Goal: Task Accomplishment & Management: Manage account settings

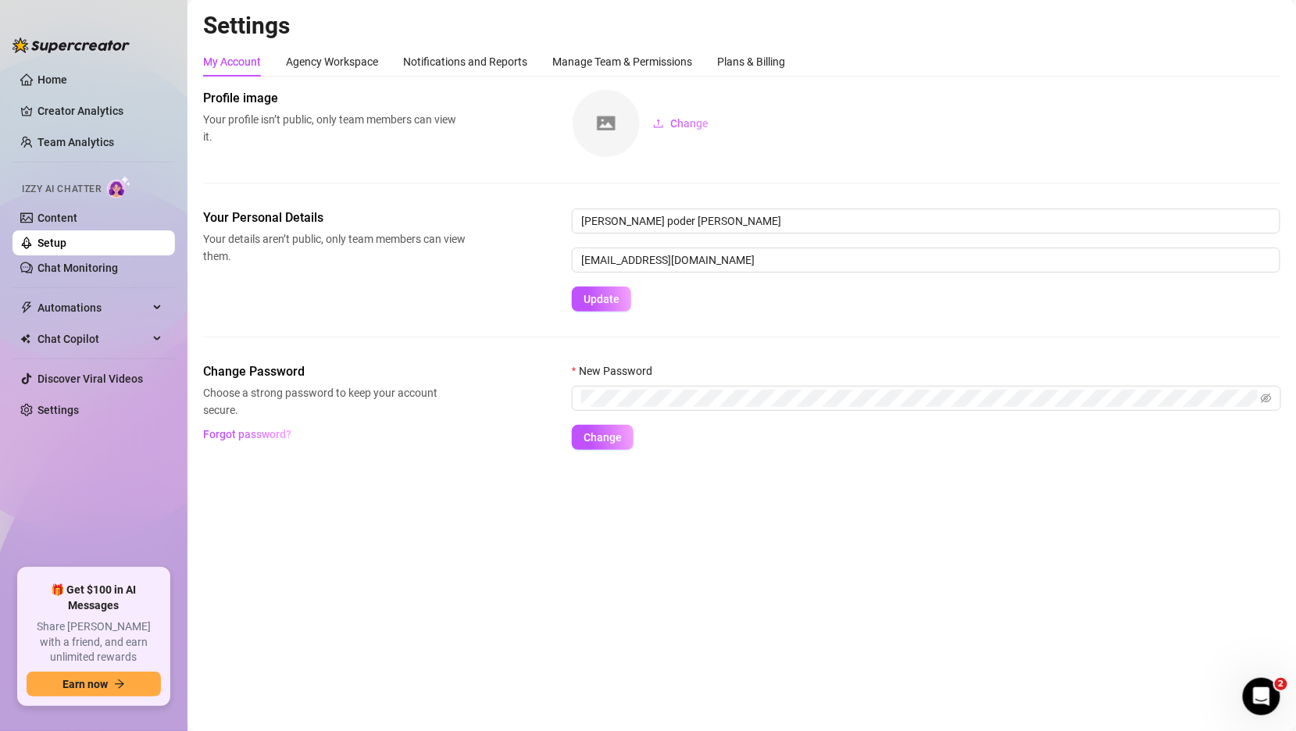
click at [66, 237] on link "Setup" at bounding box center [51, 243] width 29 height 12
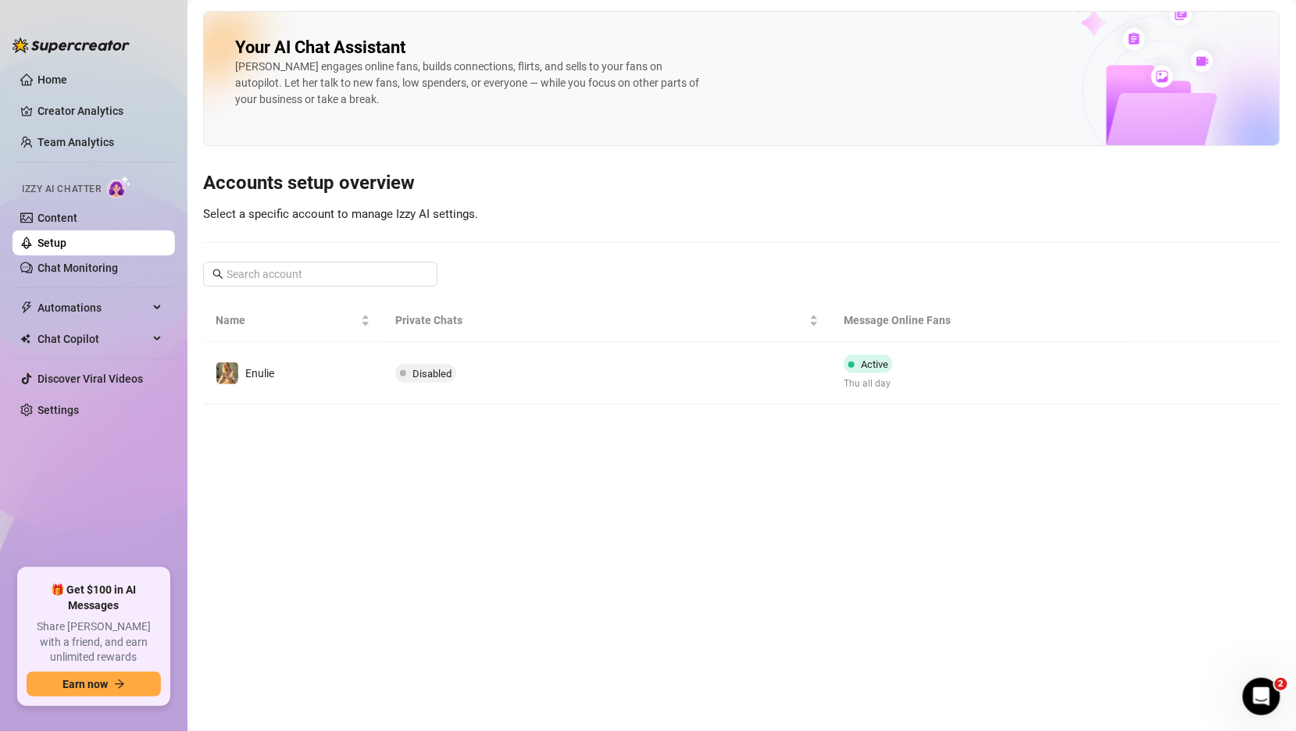
click at [697, 359] on td "Disabled" at bounding box center [607, 373] width 449 height 62
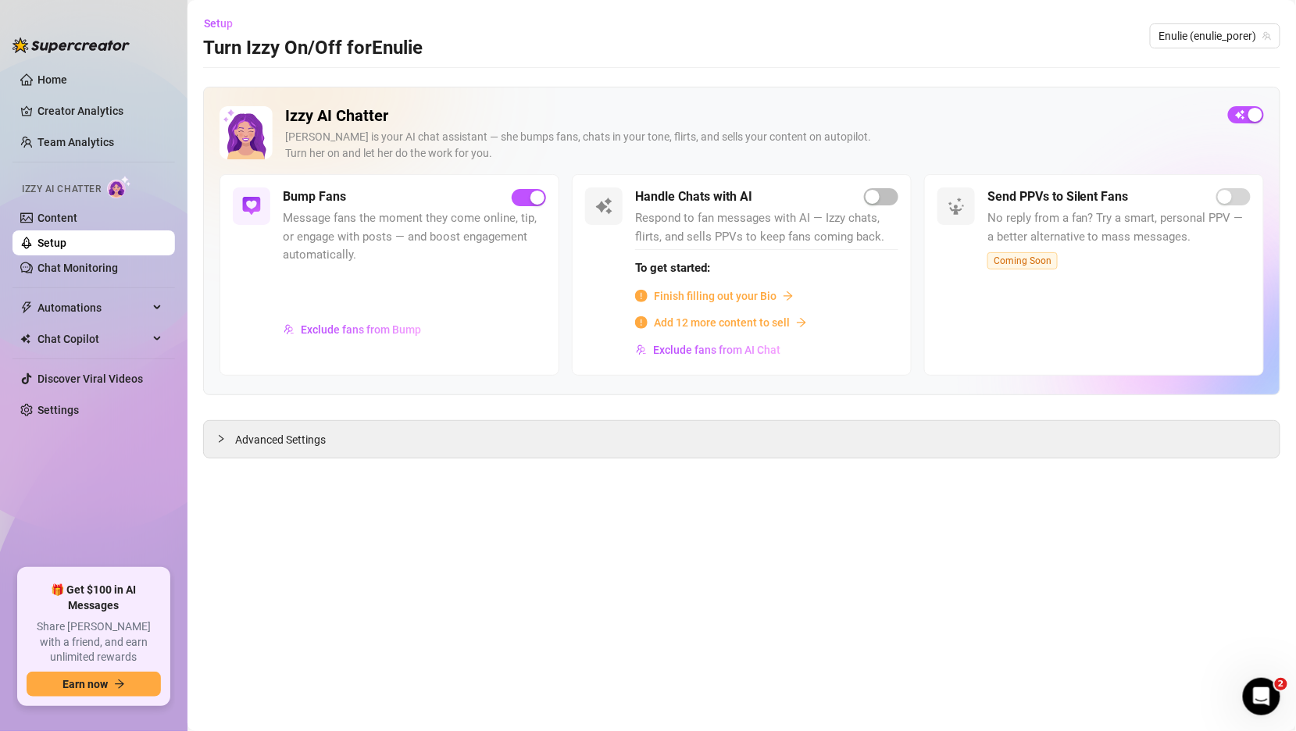
click at [640, 457] on main "Setup Turn Izzy On/Off for Enulie Enulie (enulie_porer) Izzy AI Chatter [PERSON…" at bounding box center [741, 365] width 1108 height 731
click at [239, 446] on div "Advanced Settings" at bounding box center [742, 439] width 1076 height 37
click at [216, 441] on div at bounding box center [225, 438] width 19 height 17
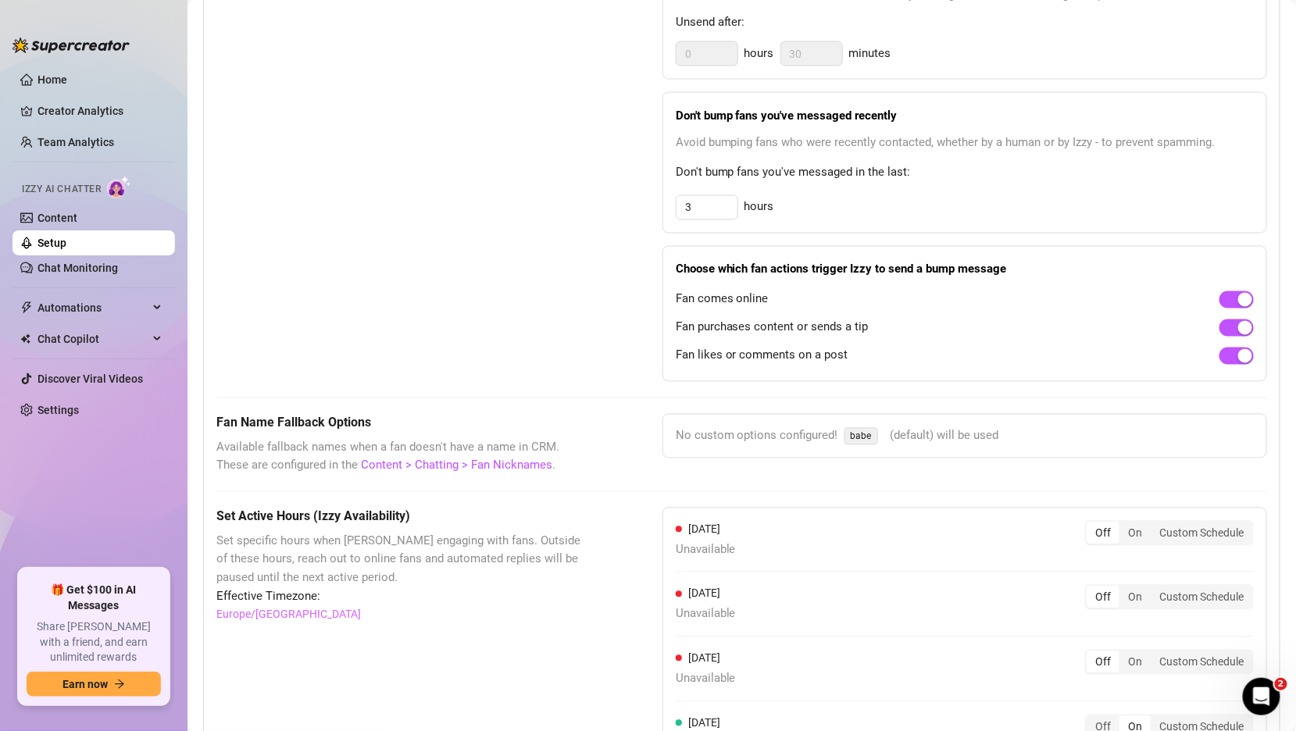
scroll to position [1334, 0]
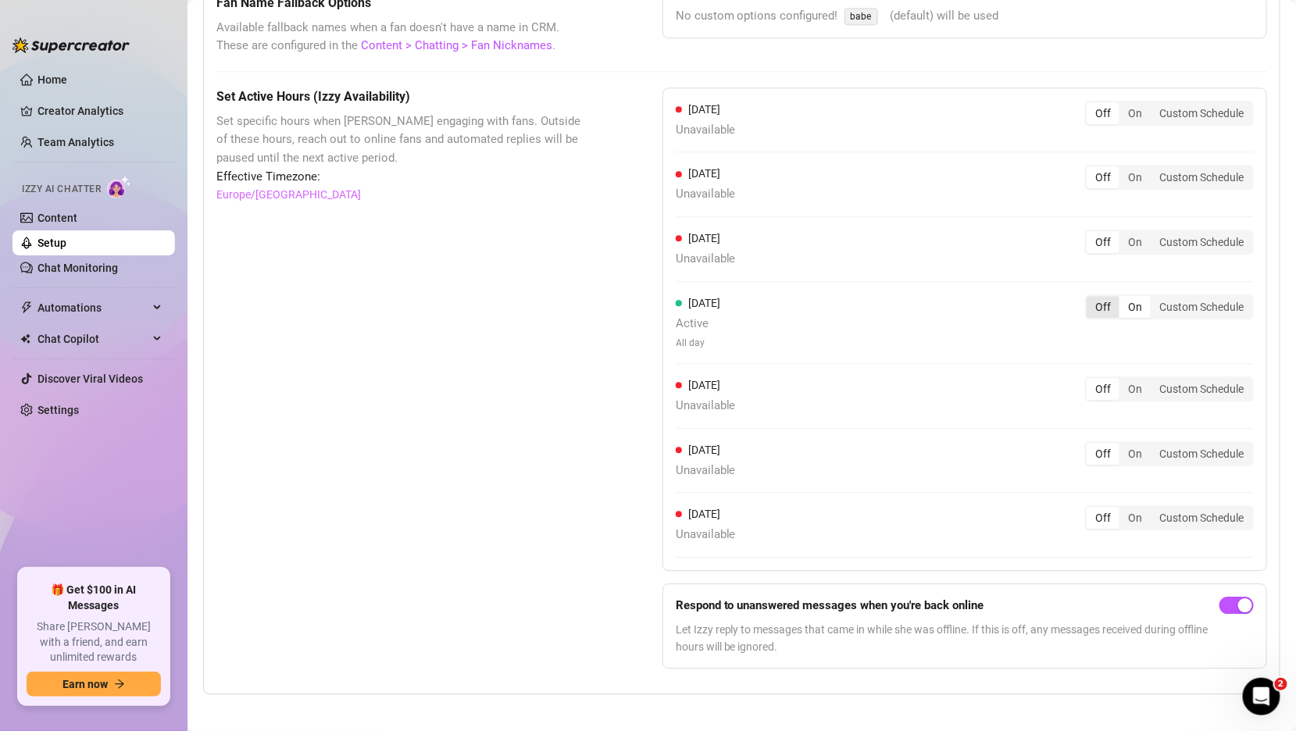
click at [1110, 297] on div "Off" at bounding box center [1102, 307] width 33 height 22
click at [1090, 298] on input "Off" at bounding box center [1090, 298] width 0 height 0
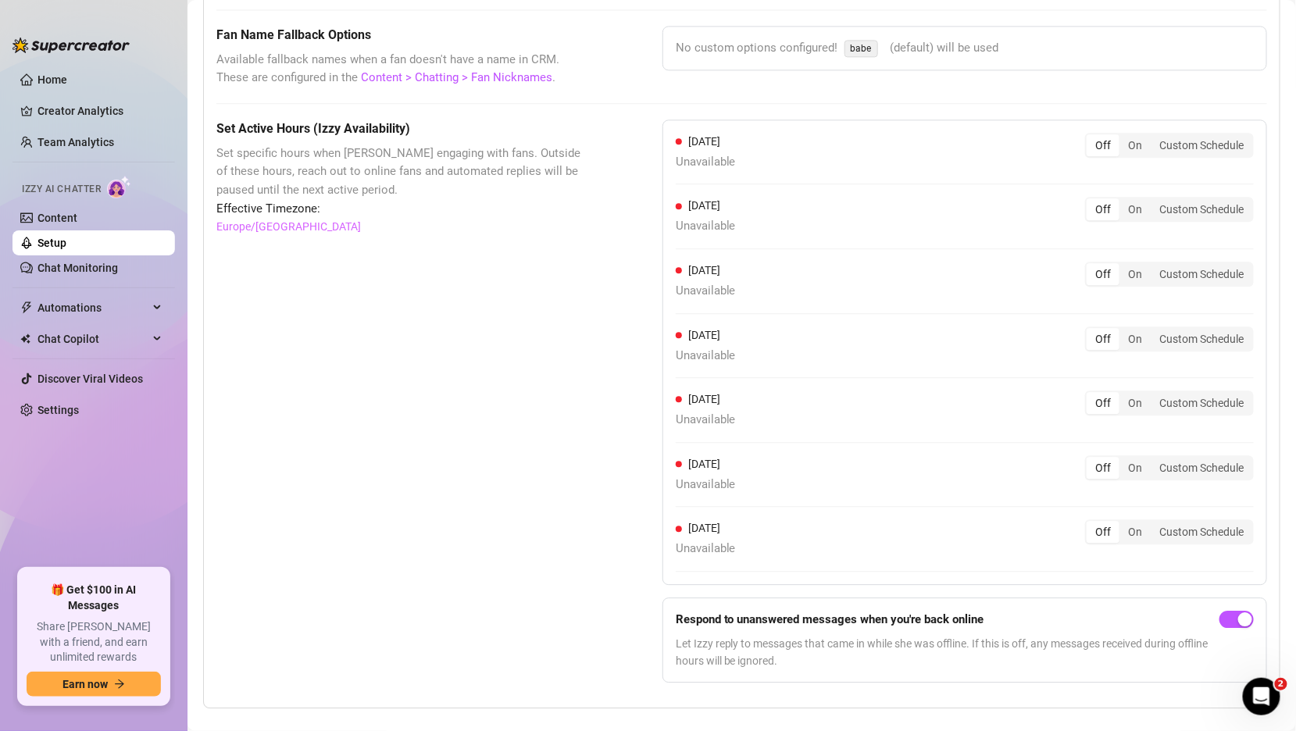
scroll to position [1316, 0]
